Goal: Information Seeking & Learning: Find specific fact

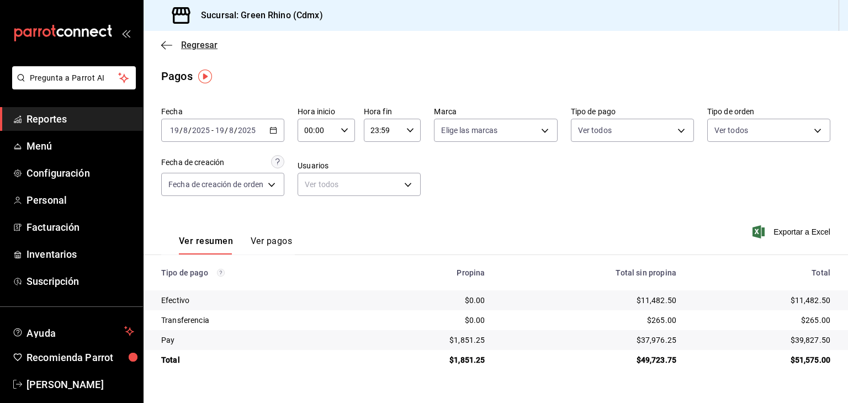
click at [168, 49] on icon "button" at bounding box center [166, 45] width 11 height 10
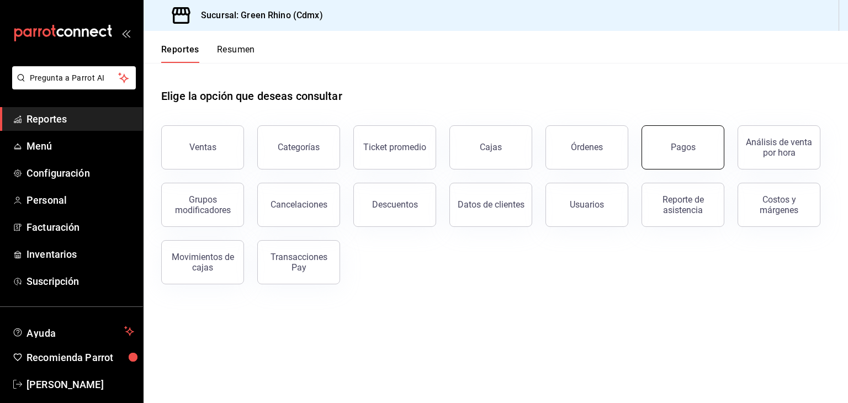
click at [668, 134] on button "Pagos" at bounding box center [682, 147] width 83 height 44
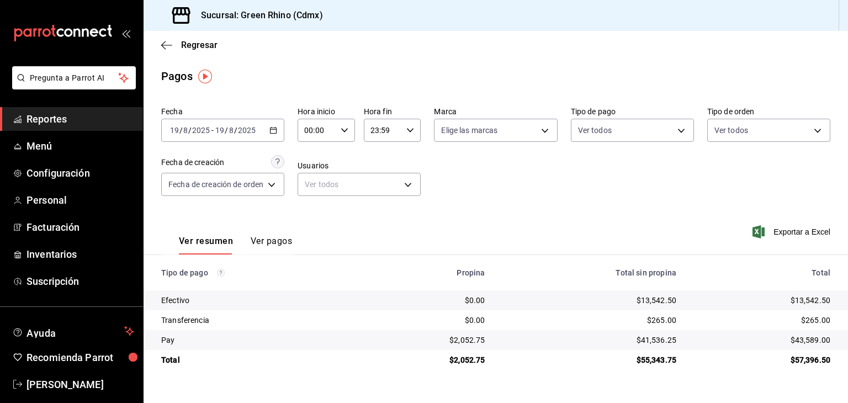
click at [274, 246] on button "Ver pagos" at bounding box center [271, 245] width 41 height 19
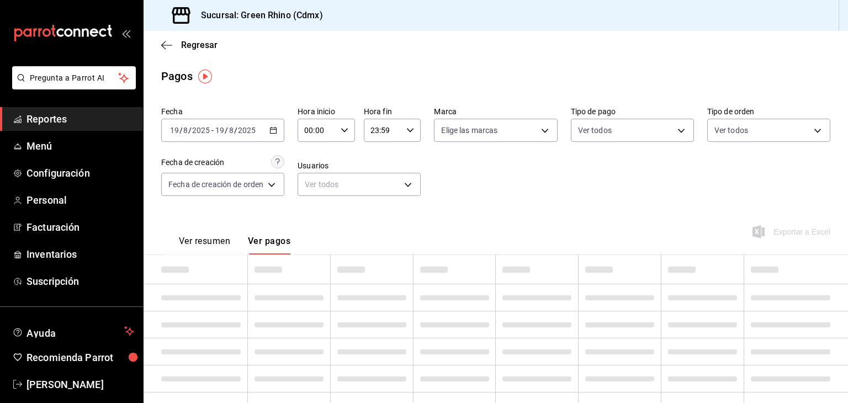
click at [216, 239] on button "Ver resumen" at bounding box center [204, 245] width 51 height 19
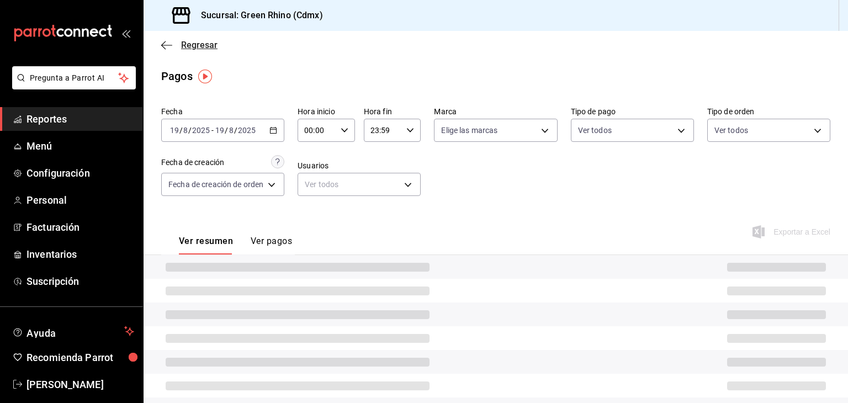
click at [183, 42] on span "Regresar" at bounding box center [199, 45] width 36 height 10
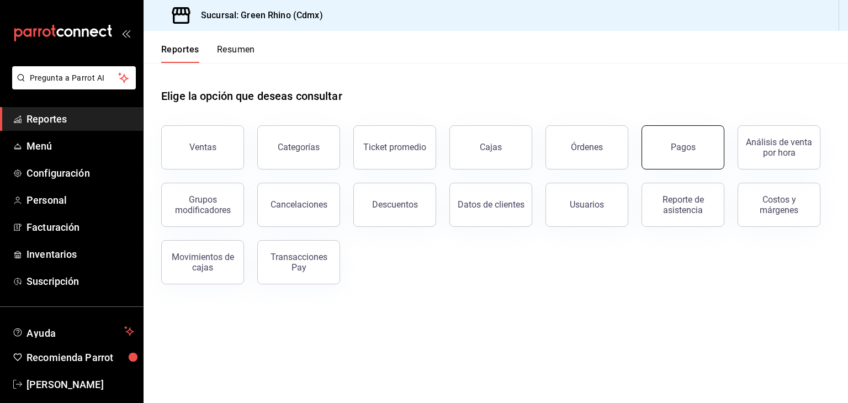
click at [670, 142] on button "Pagos" at bounding box center [682, 147] width 83 height 44
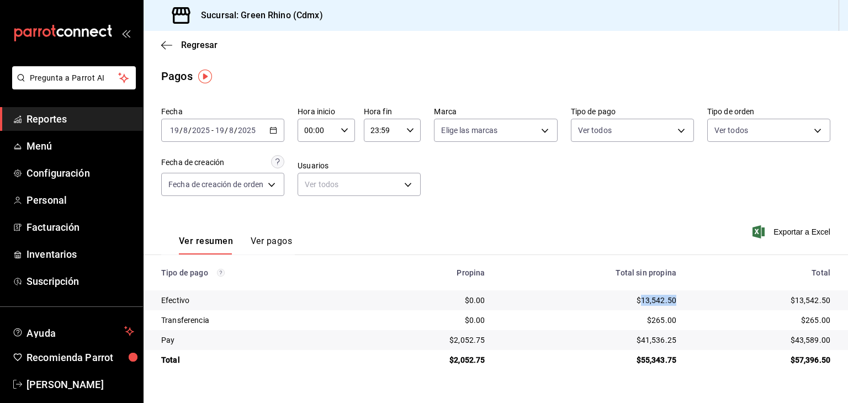
drag, startPoint x: 680, startPoint y: 305, endPoint x: 640, endPoint y: 303, distance: 39.8
click at [640, 303] on td "$13,542.50" at bounding box center [588, 300] width 191 height 20
click at [649, 301] on div "$13,542.50" at bounding box center [589, 300] width 174 height 11
drag, startPoint x: 641, startPoint y: 301, endPoint x: 680, endPoint y: 301, distance: 39.2
click at [680, 301] on td "$13,542.50" at bounding box center [588, 300] width 191 height 20
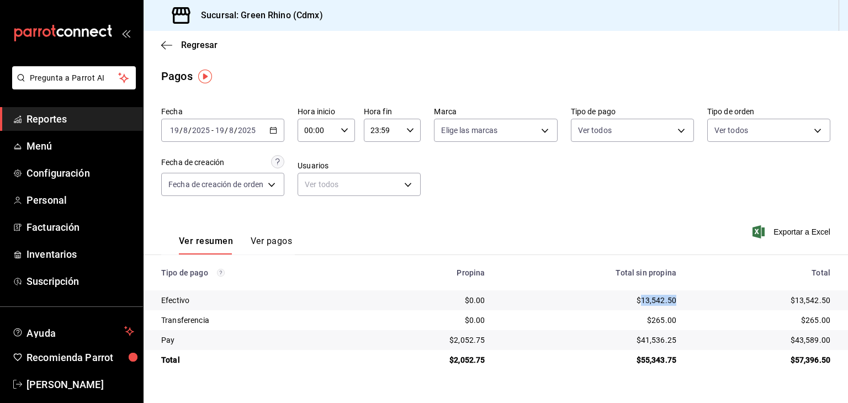
click at [680, 300] on td "$13,542.50" at bounding box center [588, 300] width 191 height 20
click at [671, 302] on div "$13,542.50" at bounding box center [589, 300] width 174 height 11
drag, startPoint x: 641, startPoint y: 299, endPoint x: 691, endPoint y: 301, distance: 49.7
click at [693, 302] on tr "Efectivo $0.00 $13,542.50 $13,542.50" at bounding box center [495, 300] width 704 height 20
click at [689, 301] on td "$13,542.50" at bounding box center [766, 300] width 163 height 20
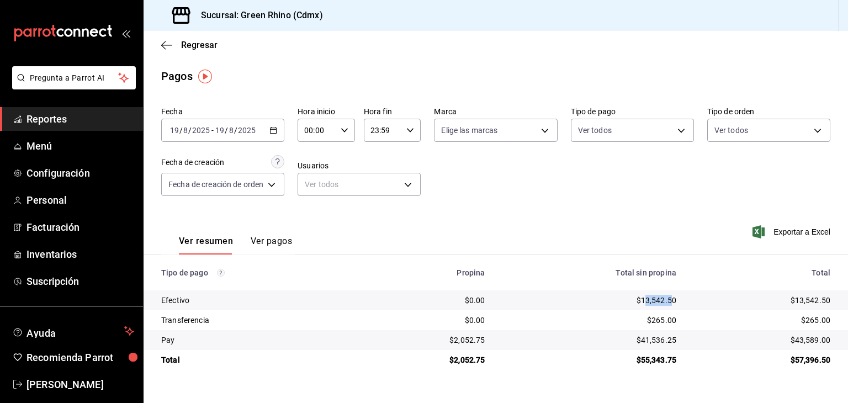
drag, startPoint x: 670, startPoint y: 301, endPoint x: 645, endPoint y: 298, distance: 26.1
click at [645, 298] on div "$13,542.50" at bounding box center [589, 300] width 174 height 11
click at [653, 300] on div "$13,542.50" at bounding box center [589, 300] width 174 height 11
drag, startPoint x: 645, startPoint y: 299, endPoint x: 670, endPoint y: 302, distance: 26.2
click at [670, 302] on div "$13,542.50" at bounding box center [589, 300] width 174 height 11
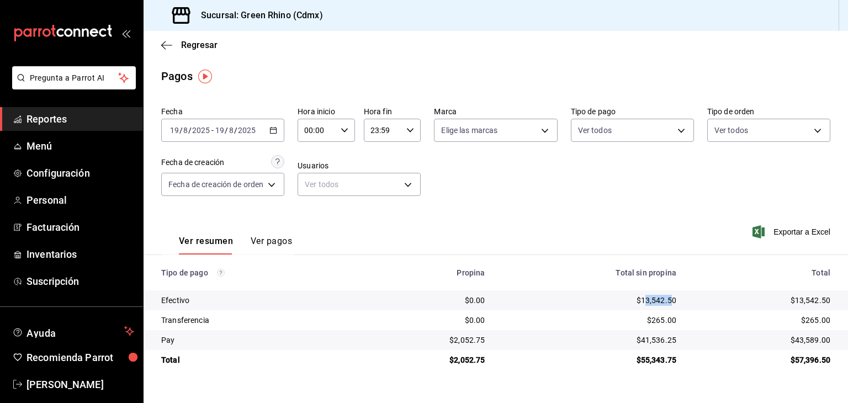
click at [669, 300] on div "$13,542.50" at bounding box center [589, 300] width 174 height 11
click at [174, 45] on span "Regresar" at bounding box center [189, 45] width 56 height 10
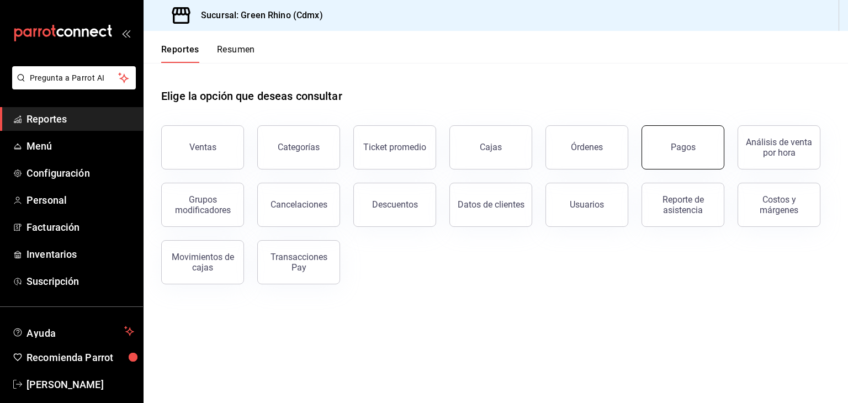
click at [689, 139] on button "Pagos" at bounding box center [682, 147] width 83 height 44
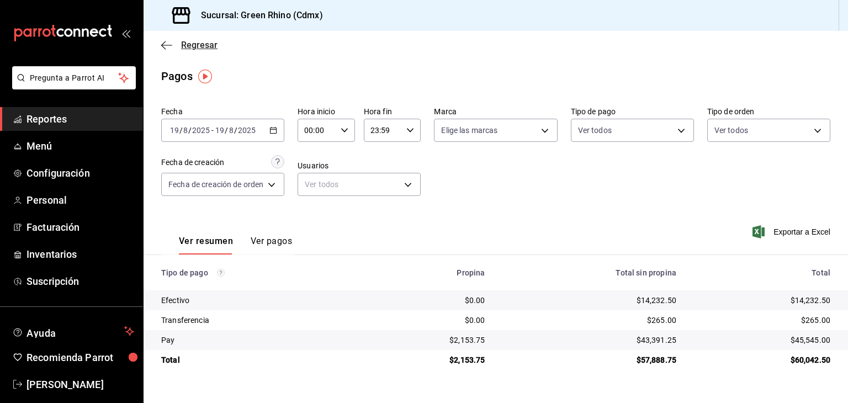
click at [206, 47] on span "Regresar" at bounding box center [199, 45] width 36 height 10
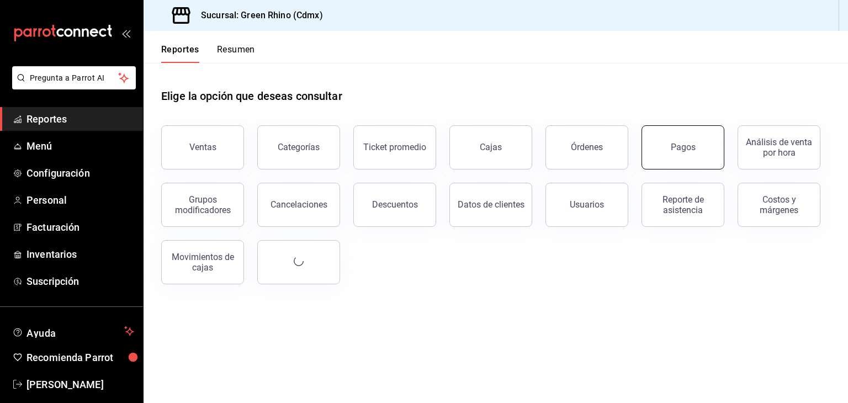
click at [720, 167] on div "Pagos" at bounding box center [676, 140] width 96 height 57
click at [680, 135] on button "Pagos" at bounding box center [682, 147] width 83 height 44
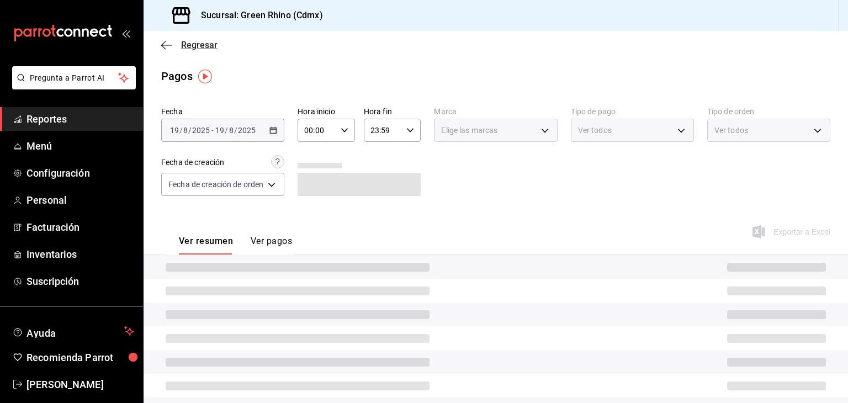
click at [197, 43] on span "Regresar" at bounding box center [199, 45] width 36 height 10
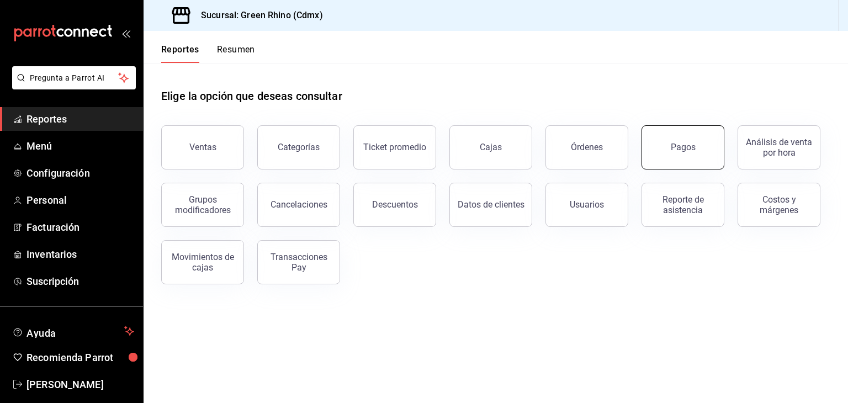
click at [670, 138] on button "Pagos" at bounding box center [682, 147] width 83 height 44
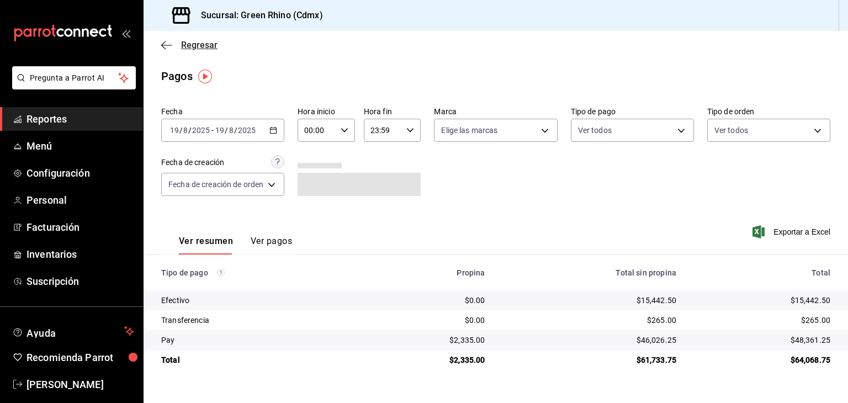
click at [205, 45] on span "Regresar" at bounding box center [199, 45] width 36 height 10
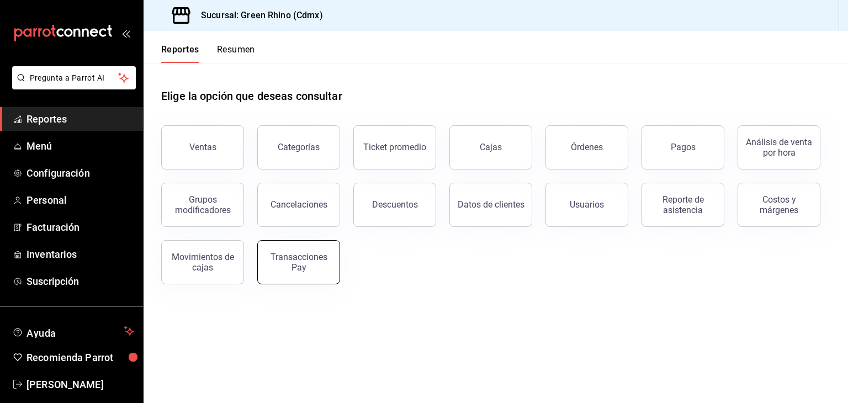
click at [294, 269] on div "Transacciones Pay" at bounding box center [298, 262] width 68 height 21
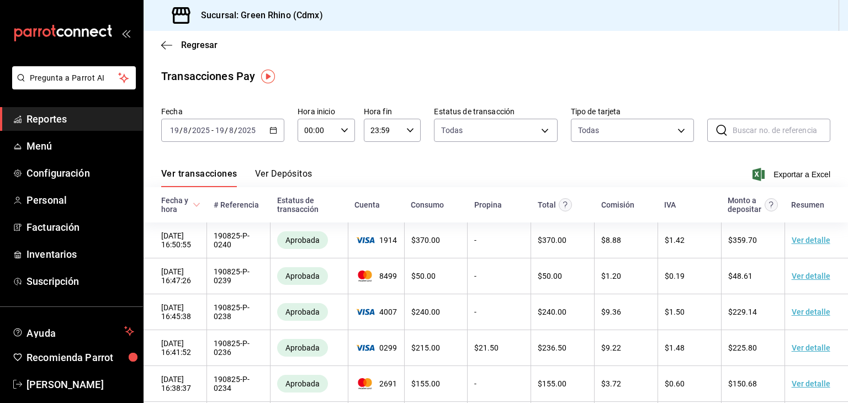
click at [284, 177] on button "Ver Depósitos" at bounding box center [283, 177] width 57 height 19
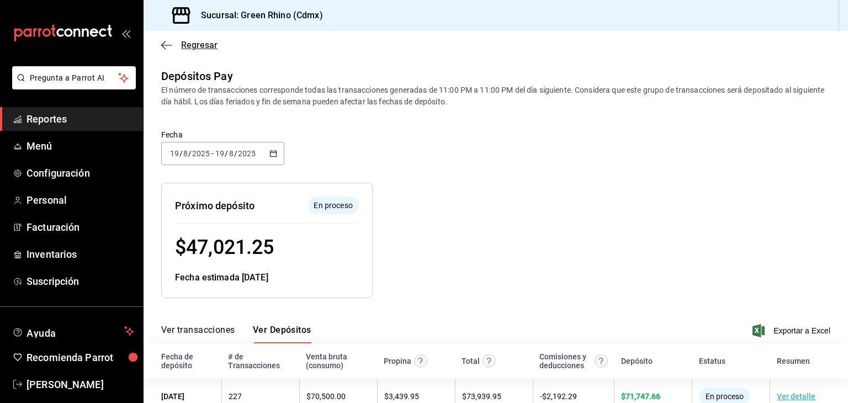
click at [190, 41] on span "Regresar" at bounding box center [199, 45] width 36 height 10
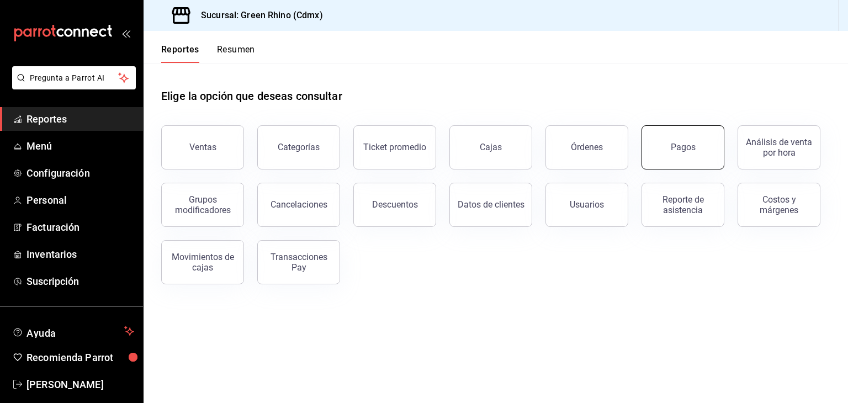
click at [658, 143] on button "Pagos" at bounding box center [682, 147] width 83 height 44
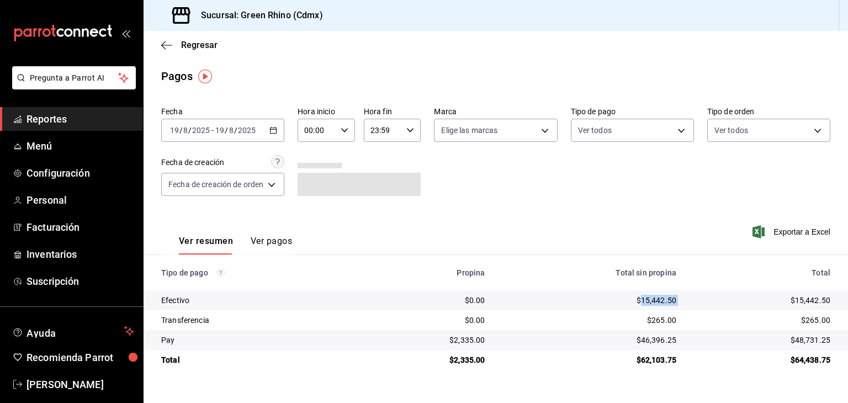
drag, startPoint x: 689, startPoint y: 301, endPoint x: 638, endPoint y: 304, distance: 50.3
click at [638, 304] on tr "Efectivo $0.00 $15,442.50 $15,442.50" at bounding box center [495, 300] width 704 height 20
copy div "15,442.50"
drag, startPoint x: 838, startPoint y: 339, endPoint x: 794, endPoint y: 338, distance: 44.1
click at [794, 338] on td "$48,731.25" at bounding box center [766, 340] width 163 height 20
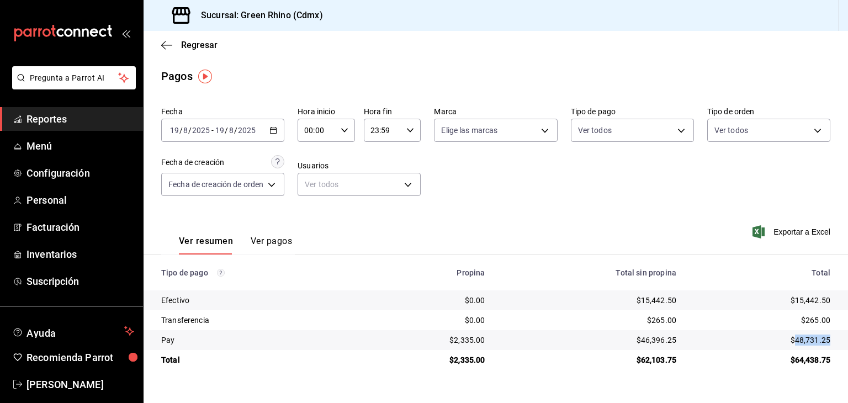
copy div "48,731.25"
click at [797, 359] on div "$64,438.75" at bounding box center [762, 359] width 136 height 11
drag, startPoint x: 798, startPoint y: 360, endPoint x: 823, endPoint y: 361, distance: 25.4
click at [823, 361] on div "$64,438.75" at bounding box center [762, 359] width 136 height 11
